Goal: Obtain resource: Download file/media

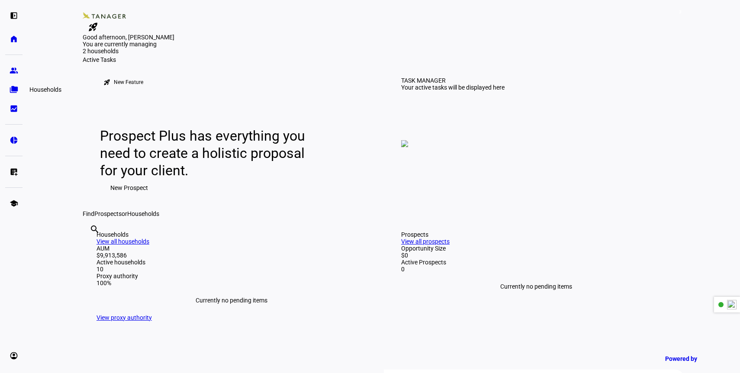
click at [14, 87] on eth-mat-symbol "folder_copy" at bounding box center [14, 89] width 9 height 9
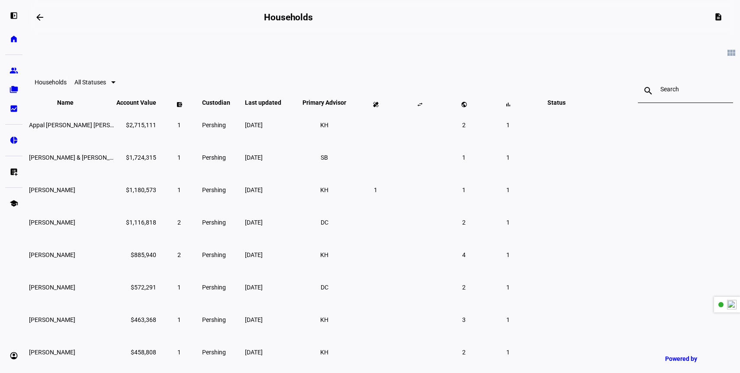
click at [661, 93] on input at bounding box center [686, 89] width 50 height 7
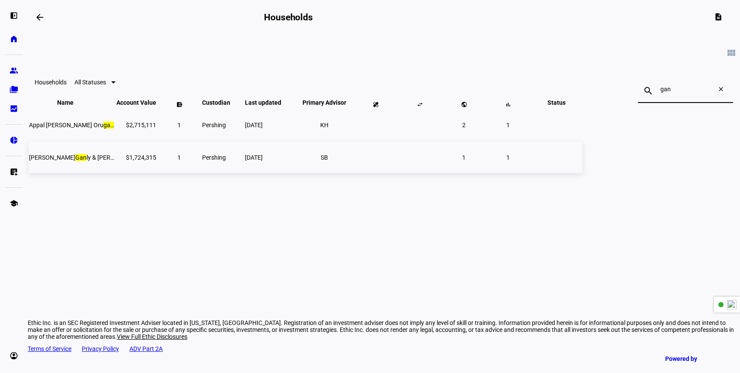
type input "gan"
click at [144, 161] on span "[PERSON_NAME] ly & [PERSON_NAME]" at bounding box center [86, 157] width 115 height 7
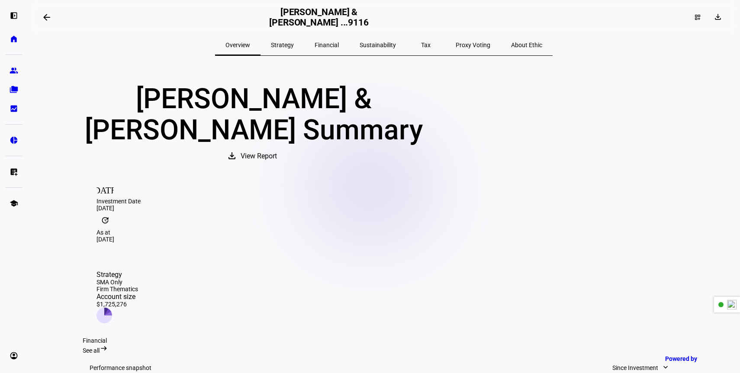
scroll to position [84, 0]
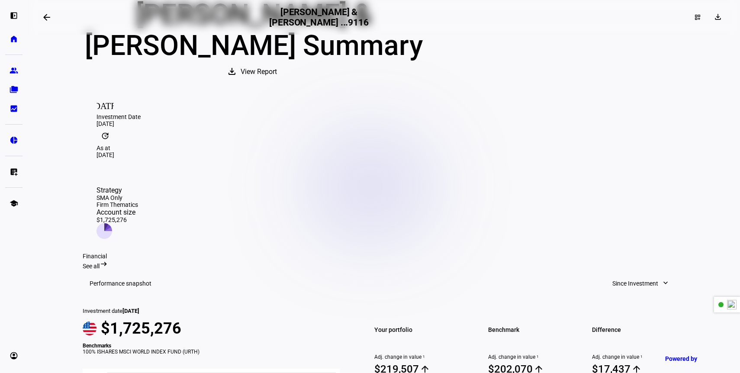
click at [277, 81] on span "View Report" at bounding box center [259, 71] width 36 height 21
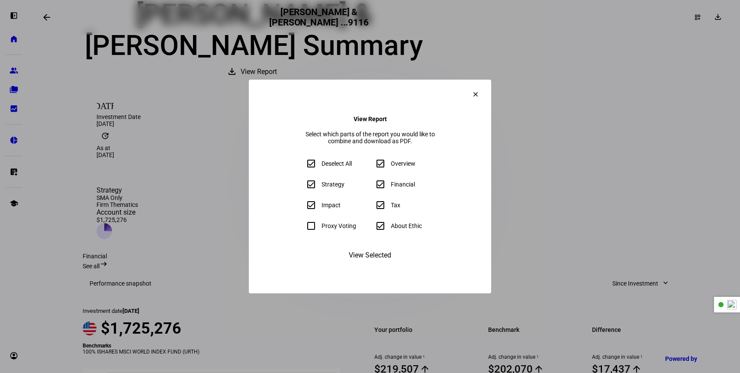
click at [365, 266] on span "View Selected" at bounding box center [370, 255] width 42 height 21
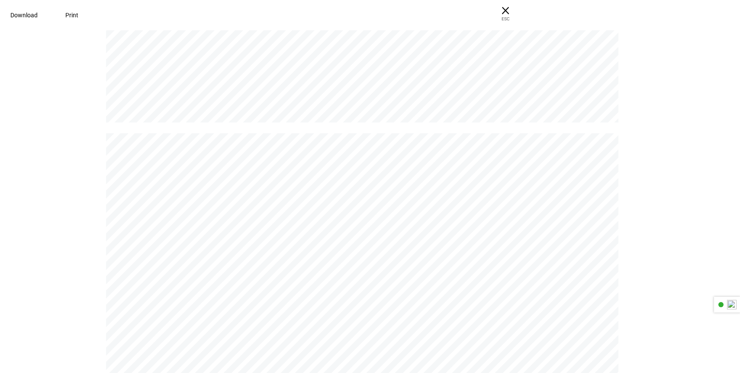
scroll to position [3944, 0]
click at [38, 16] on span "Download" at bounding box center [23, 15] width 27 height 7
